Goal: Transaction & Acquisition: Purchase product/service

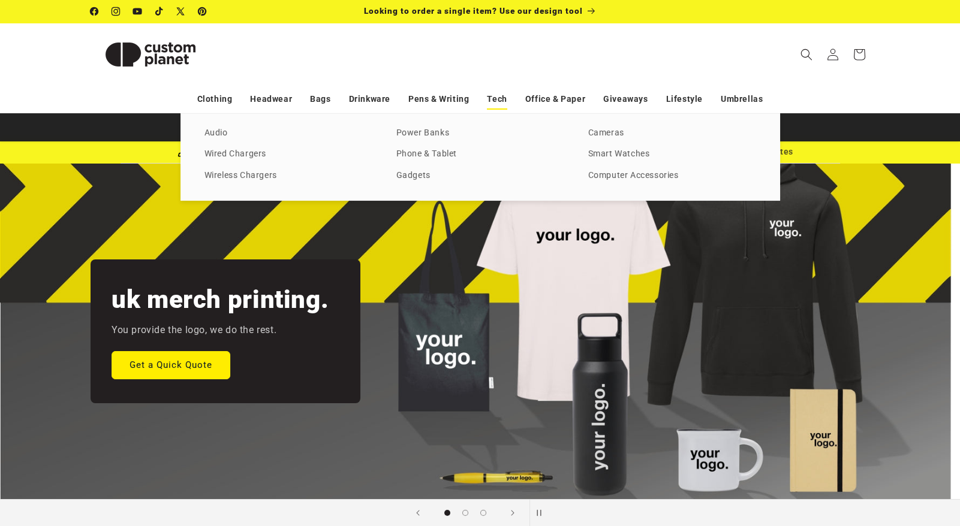
click at [496, 98] on link "Tech" at bounding box center [497, 99] width 20 height 21
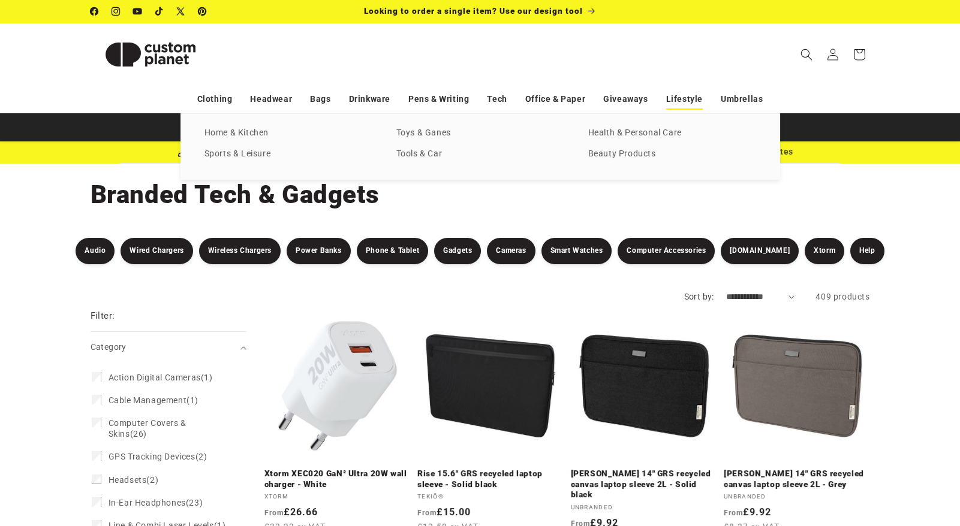
click at [677, 97] on link "Lifestyle" at bounding box center [684, 99] width 37 height 21
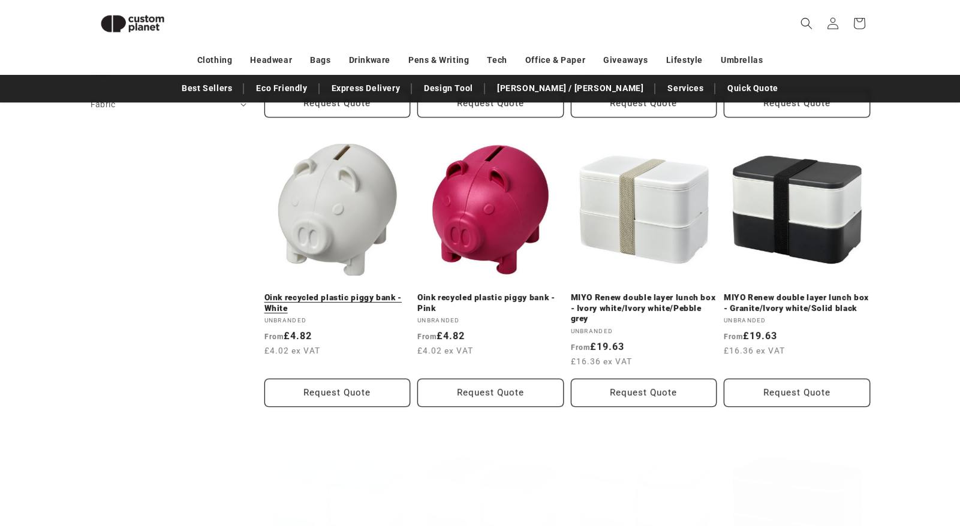
scroll to position [783, 0]
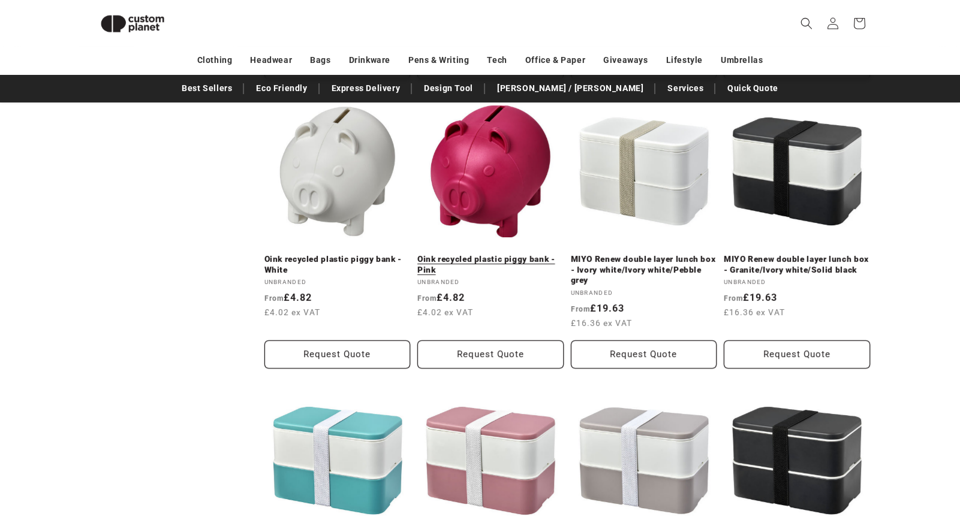
click at [484, 254] on link "Oink recycled plastic piggy bank - Pink" at bounding box center [490, 264] width 146 height 21
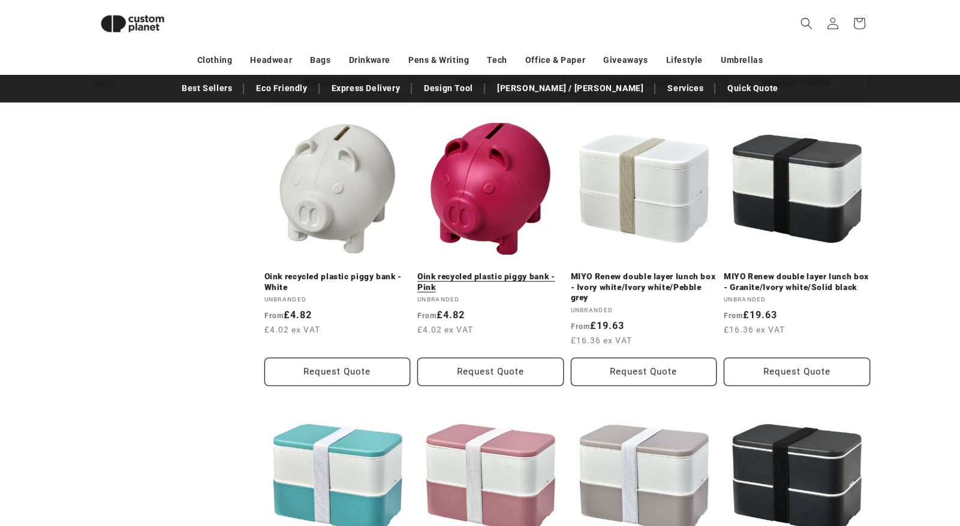
scroll to position [583, 0]
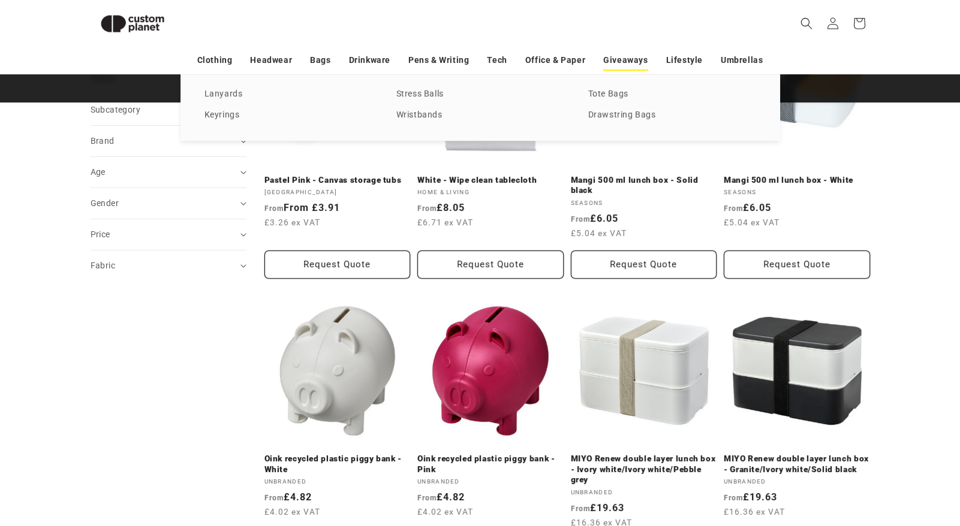
click at [631, 57] on link "Giveaways" at bounding box center [625, 60] width 44 height 21
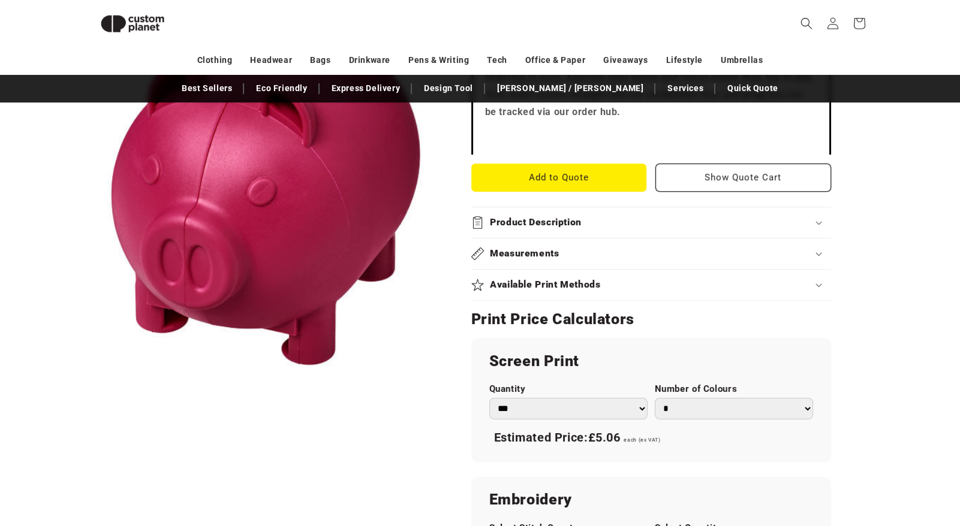
scroll to position [482, 0]
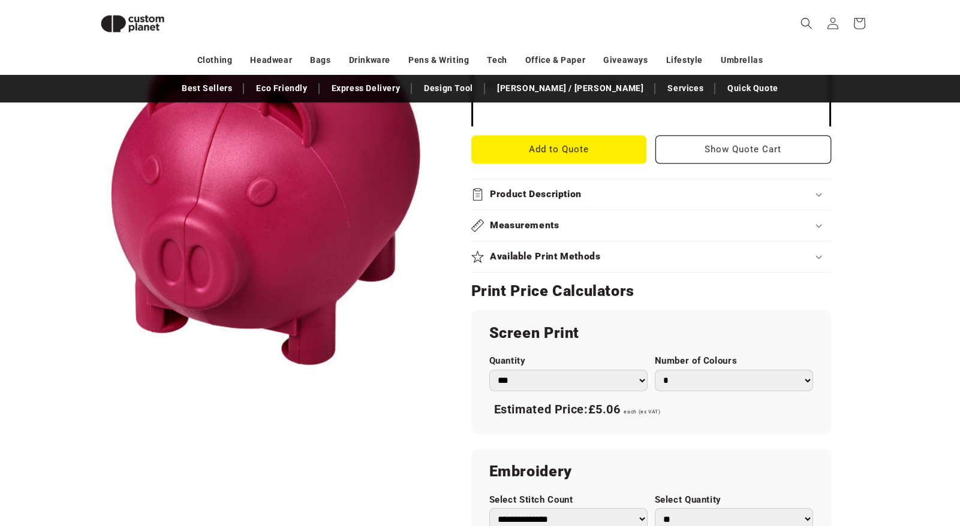
click at [638, 381] on select "*** *** *** **** **** **** ***** *****" at bounding box center [568, 381] width 158 height 22
select select "***"
click at [489, 370] on select "*** *** *** **** **** **** ***** *****" at bounding box center [568, 381] width 158 height 22
click at [697, 414] on div "Estimated Price: £1.27 each (ex VAT)" at bounding box center [651, 409] width 324 height 25
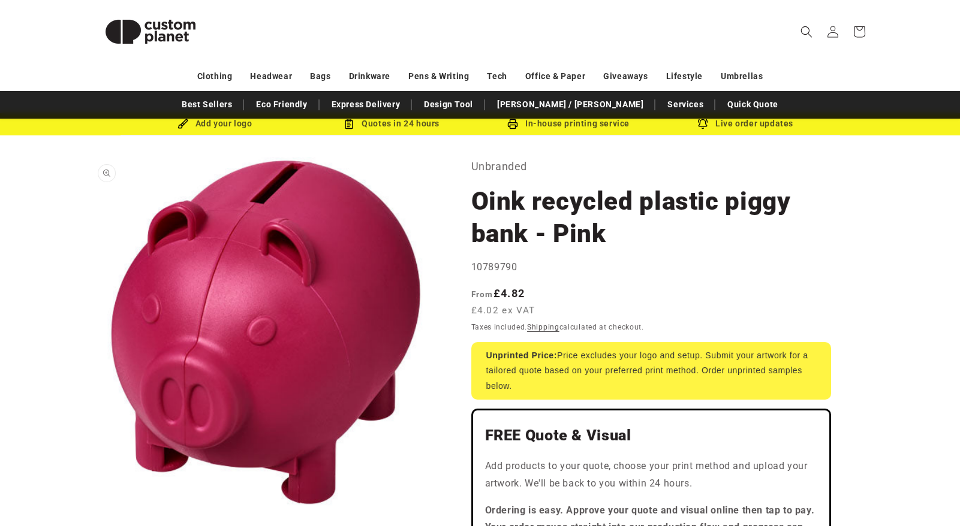
scroll to position [0, 0]
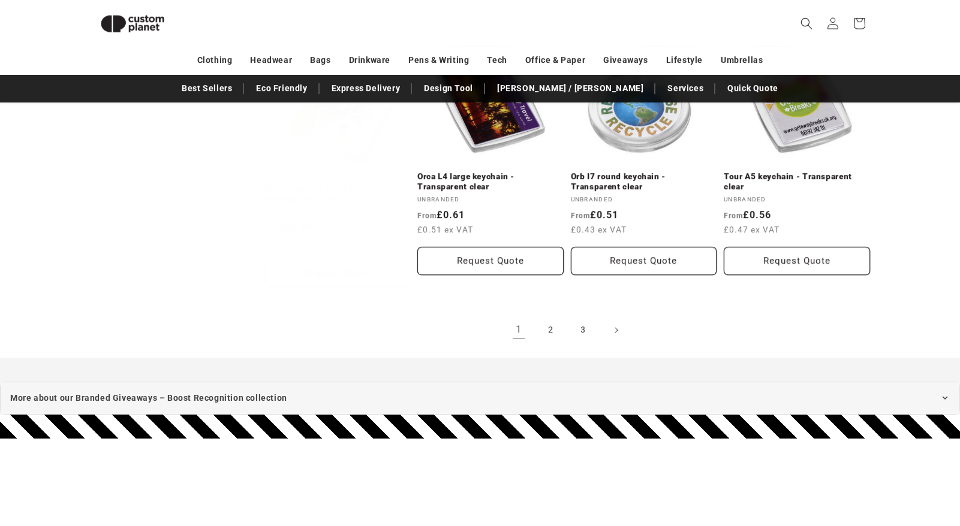
scroll to position [2581, 0]
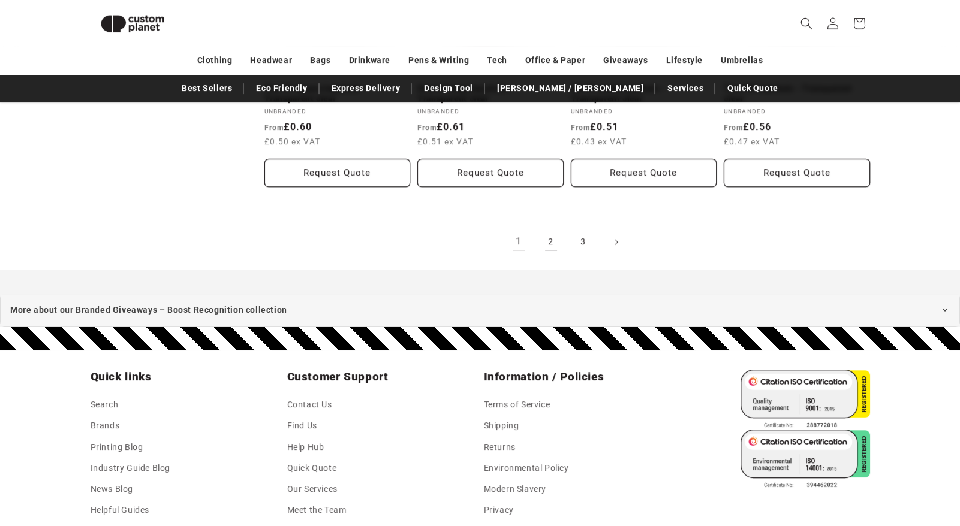
click at [557, 239] on link "2" at bounding box center [551, 242] width 26 height 26
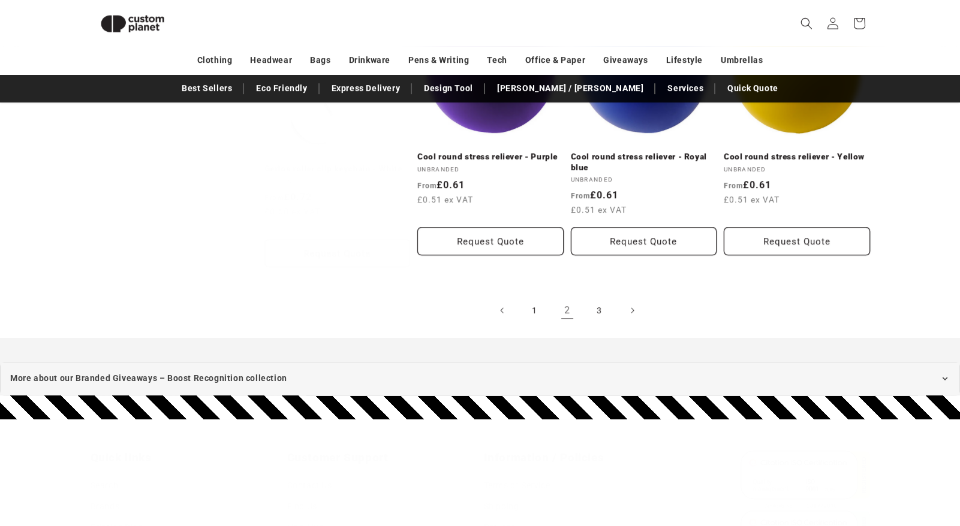
scroll to position [2472, 0]
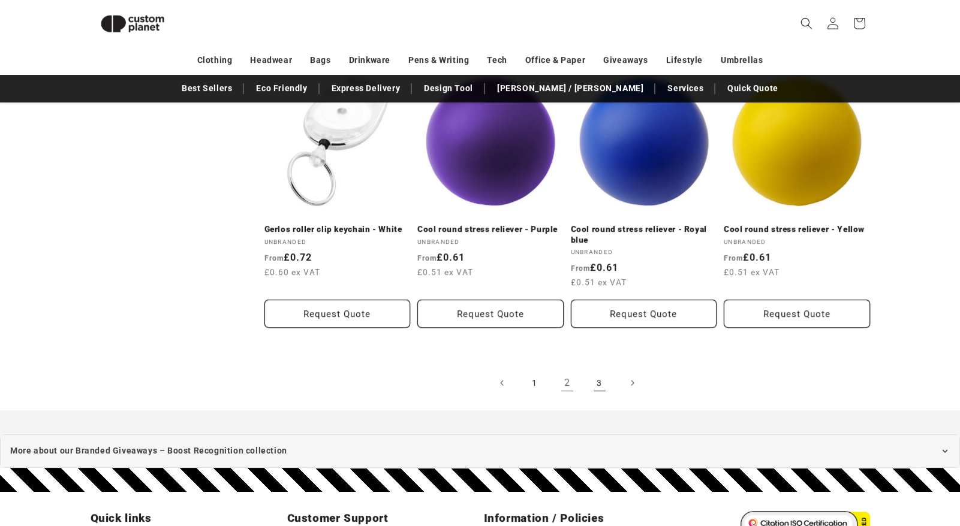
click at [602, 370] on link "3" at bounding box center [599, 383] width 26 height 26
